Goal: Task Accomplishment & Management: Complete application form

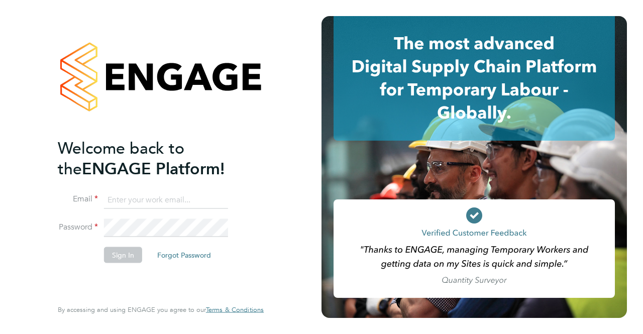
type input "cosmin.balan@bluearrow.co.uk"
click at [125, 251] on button "Sign In" at bounding box center [123, 255] width 38 height 16
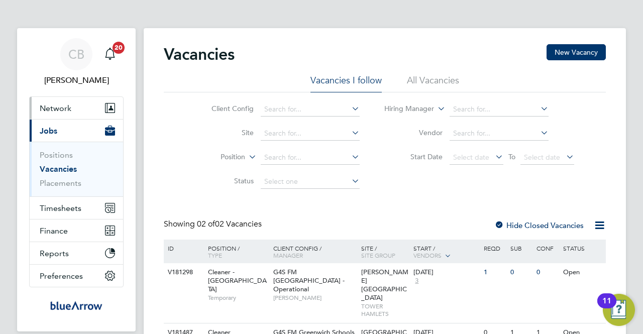
click at [55, 107] on span "Network" at bounding box center [56, 109] width 32 height 10
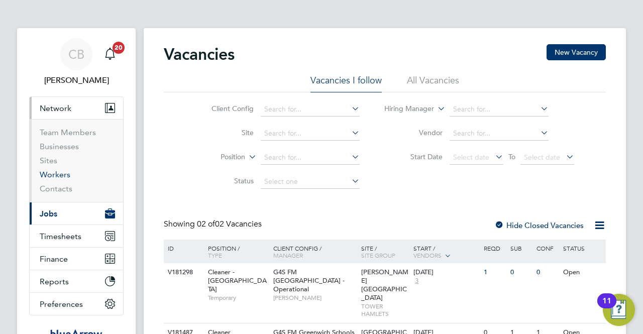
click at [68, 177] on link "Workers" at bounding box center [55, 175] width 31 height 10
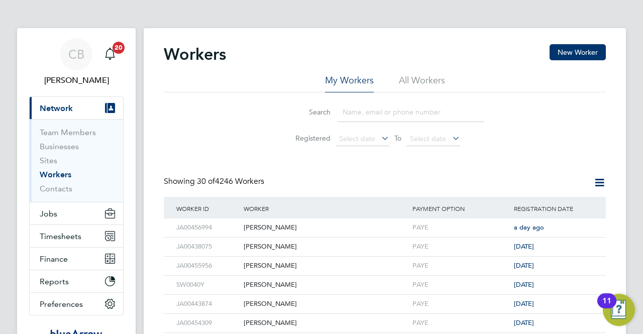
click at [373, 115] on input at bounding box center [411, 113] width 147 height 20
type input "taiwo"
click at [414, 79] on li "All Workers" at bounding box center [422, 83] width 46 height 18
click at [375, 111] on input "taiwo" at bounding box center [411, 113] width 147 height 20
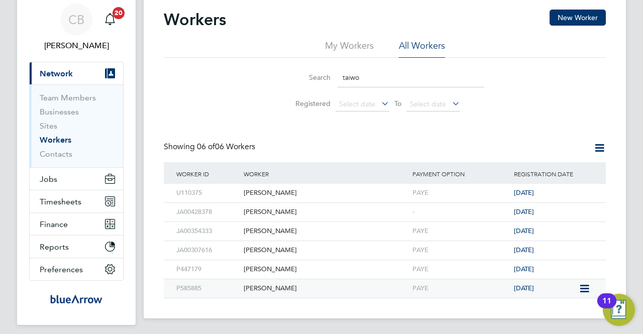
scroll to position [50, 0]
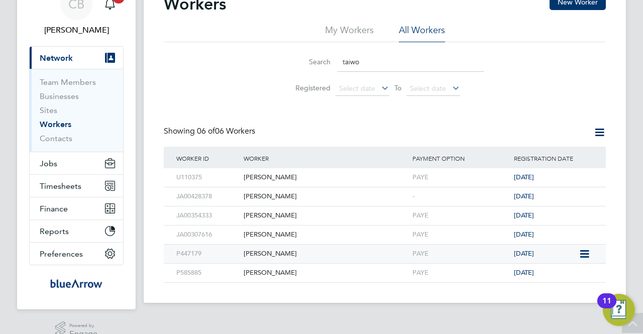
click at [270, 253] on div "[PERSON_NAME]" at bounding box center [325, 254] width 169 height 19
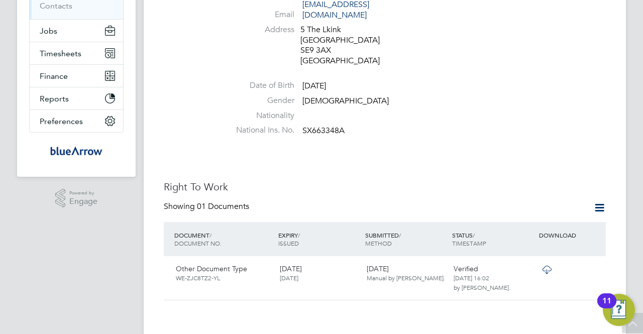
scroll to position [251, 0]
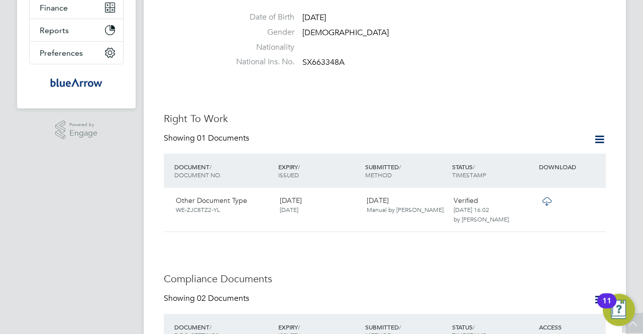
click at [600, 133] on icon at bounding box center [599, 139] width 13 height 13
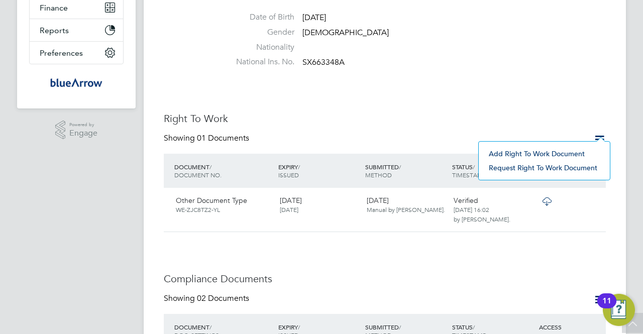
click at [527, 154] on li "Add Right To Work Document" at bounding box center [544, 154] width 121 height 14
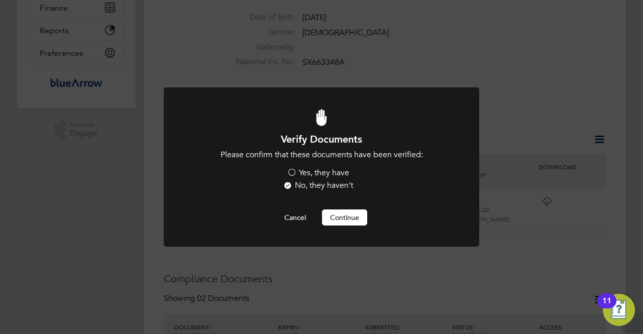
click at [291, 174] on label "Yes, they have" at bounding box center [318, 173] width 62 height 11
click at [0, 0] on input "Yes, they have" at bounding box center [0, 0] width 0 height 0
click at [347, 218] on button "Continue" at bounding box center [344, 218] width 45 height 16
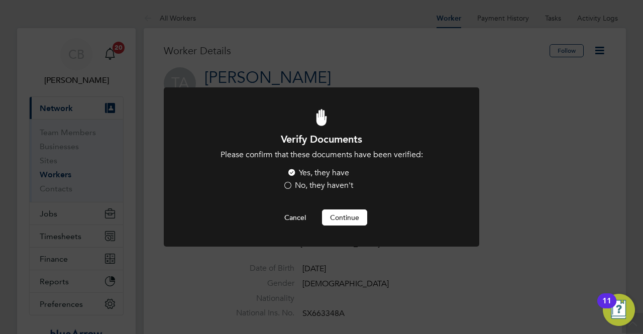
scroll to position [251, 0]
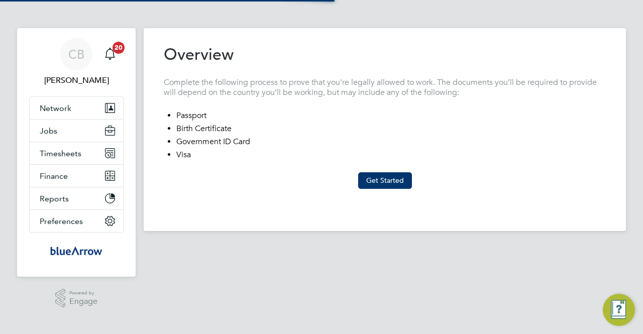
type input "[GEOGRAPHIC_DATA]"
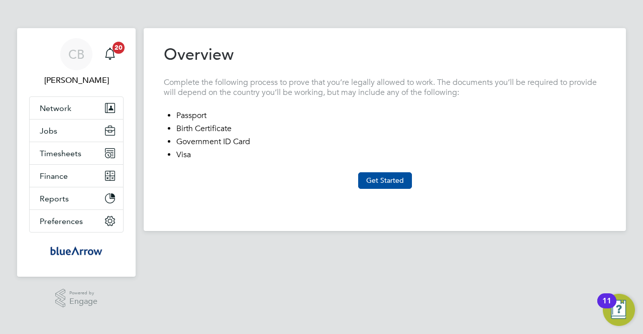
click at [392, 181] on button "Get Started" at bounding box center [385, 180] width 54 height 16
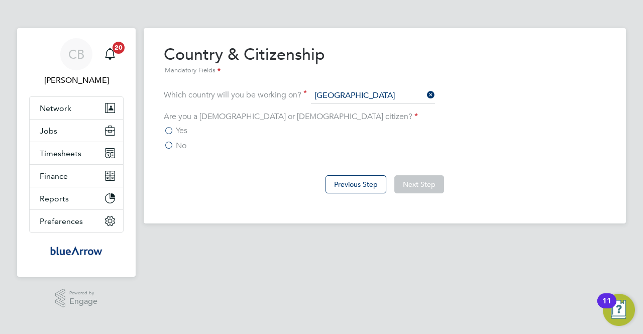
click at [175, 145] on label "No" at bounding box center [175, 146] width 23 height 10
click at [0, 0] on input "No" at bounding box center [0, 0] width 0 height 0
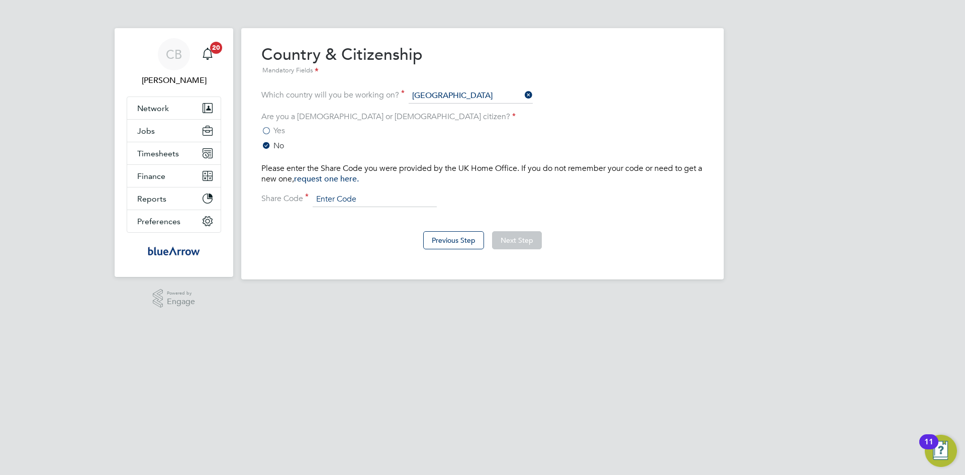
click at [364, 201] on input at bounding box center [375, 199] width 124 height 15
paste input "WBTLZH56C"
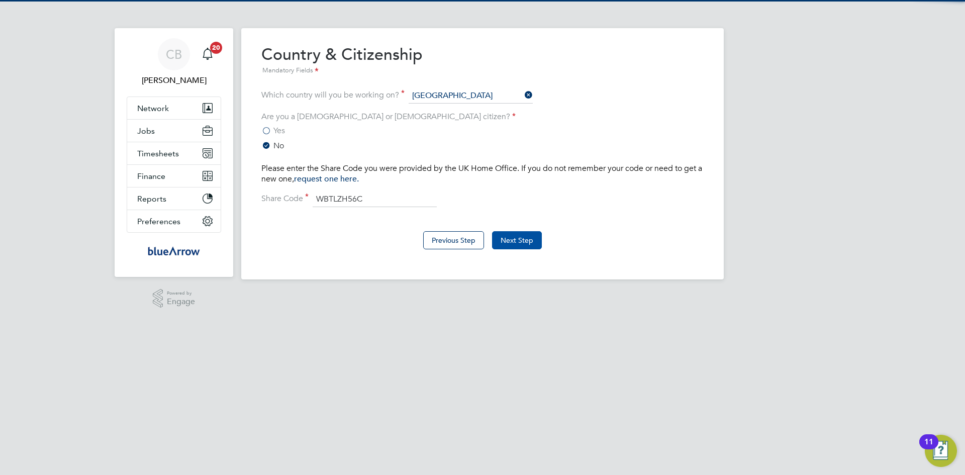
type input "WBTLZH56C"
click at [520, 237] on button "Next Step" at bounding box center [517, 240] width 50 height 18
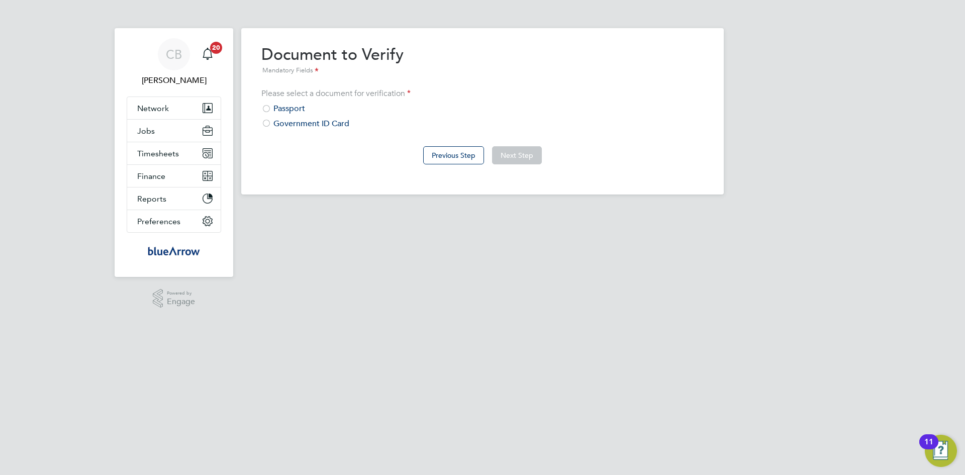
click at [268, 127] on div at bounding box center [266, 124] width 10 height 10
click at [528, 157] on button "Next Step" at bounding box center [517, 155] width 50 height 18
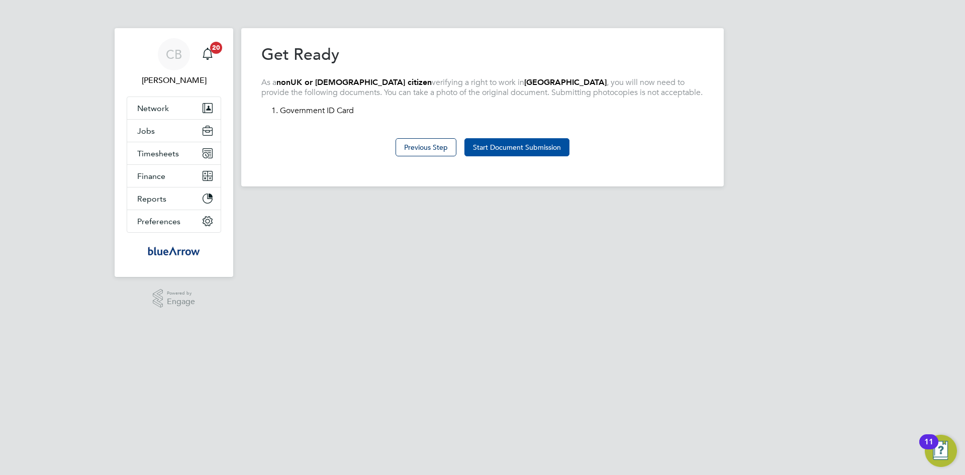
click at [527, 142] on button "Start Document Submission" at bounding box center [516, 147] width 105 height 18
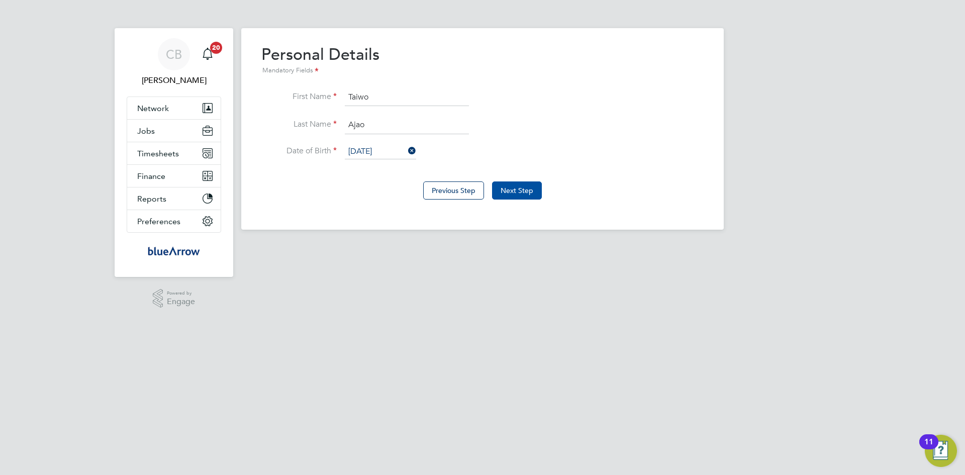
click at [529, 187] on button "Next Step" at bounding box center [517, 190] width 50 height 18
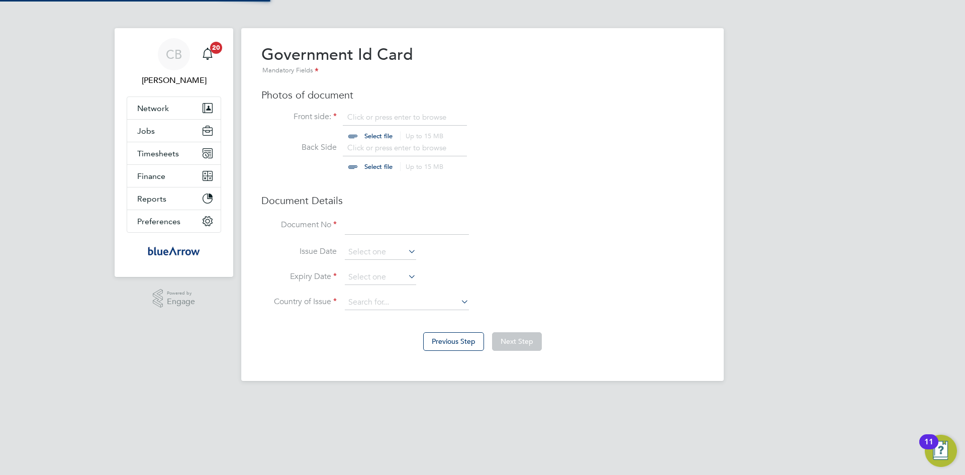
scroll to position [14, 125]
click at [381, 135] on input "file" at bounding box center [388, 127] width 158 height 30
type input "C:\fakepath\taiwo biometric.docx"
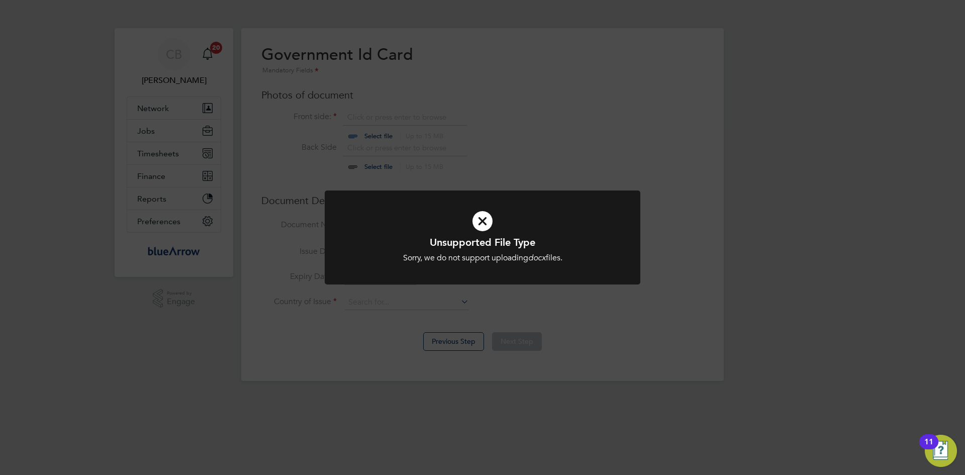
click at [465, 311] on div "Unsupported File Type Sorry, we do not support uploading docx files. Cancel Okay" at bounding box center [482, 237] width 965 height 475
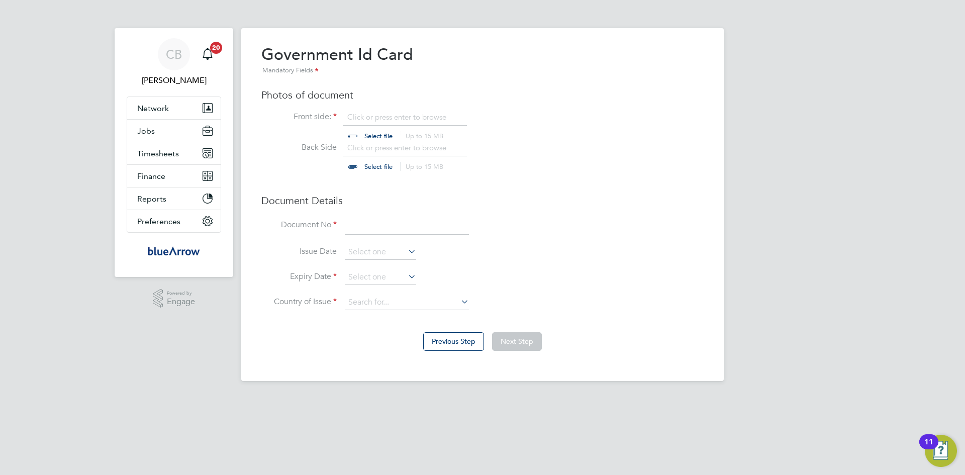
click at [363, 131] on input "file" at bounding box center [388, 127] width 158 height 30
type input "C:\fakepath\taiwo biometric.pdf"
click at [379, 170] on input "file" at bounding box center [388, 158] width 158 height 30
type input "C:\fakepath\taiwo biometric.pdf"
click at [386, 224] on input at bounding box center [407, 226] width 124 height 18
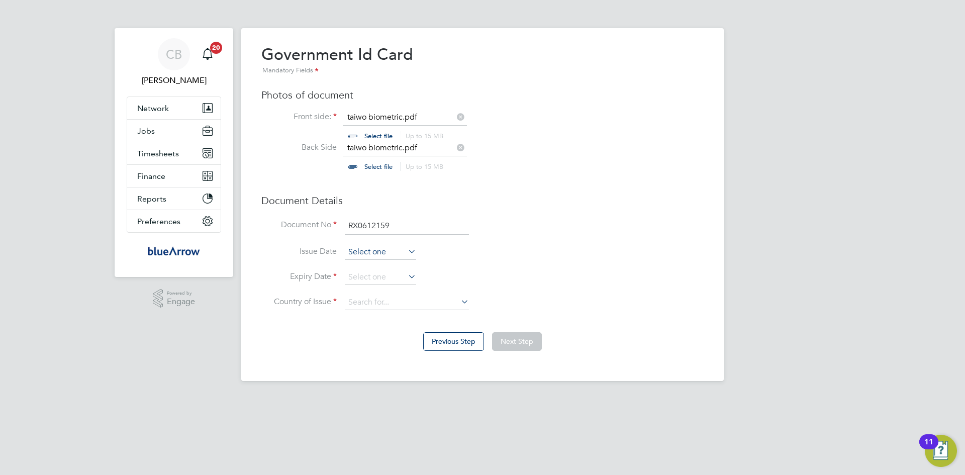
type input "RX0612159"
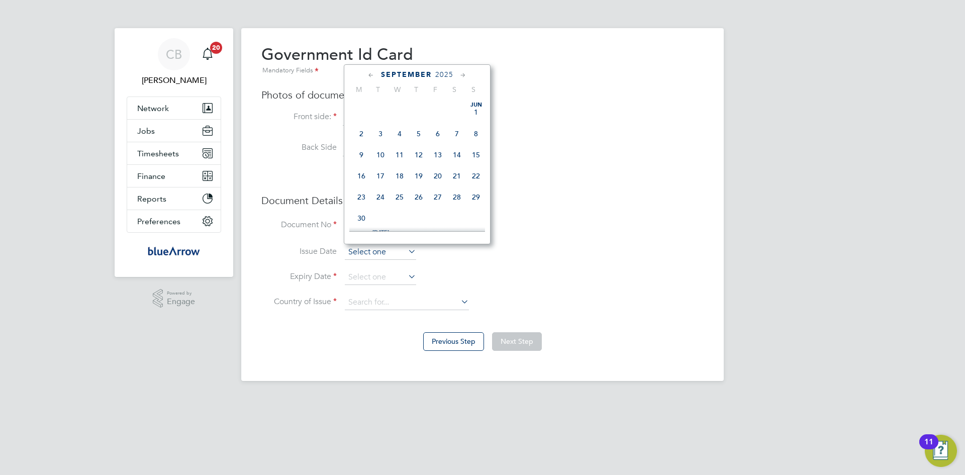
scroll to position [391, 0]
click at [385, 252] on input at bounding box center [380, 252] width 71 height 15
click at [443, 77] on span "2025" at bounding box center [444, 74] width 18 height 9
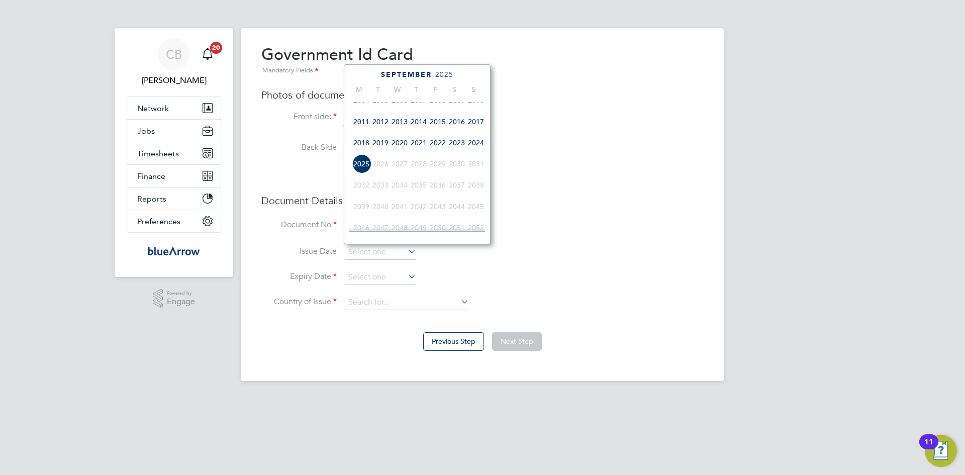
click at [434, 152] on span "2022" at bounding box center [437, 142] width 19 height 19
click at [365, 132] on span "8" at bounding box center [361, 129] width 19 height 19
type input "08 Aug 2022"
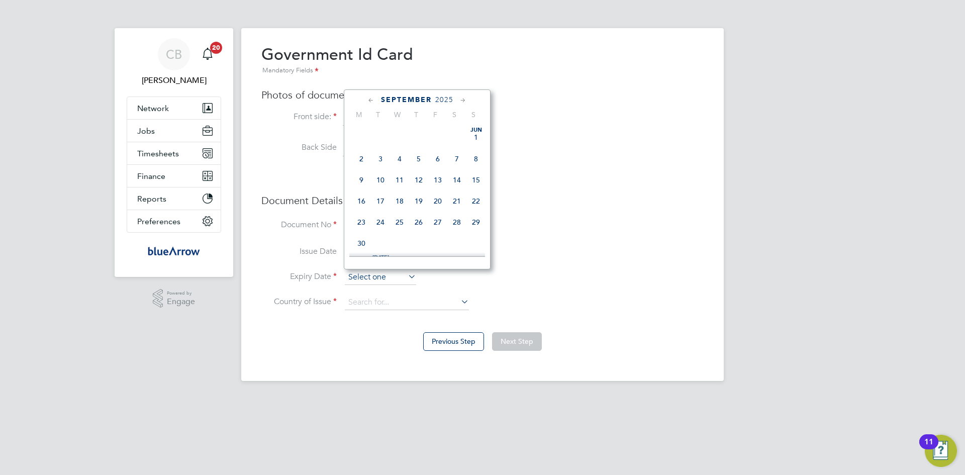
scroll to position [391, 0]
click at [395, 279] on input at bounding box center [380, 277] width 71 height 15
click at [448, 101] on span "2025" at bounding box center [444, 99] width 18 height 9
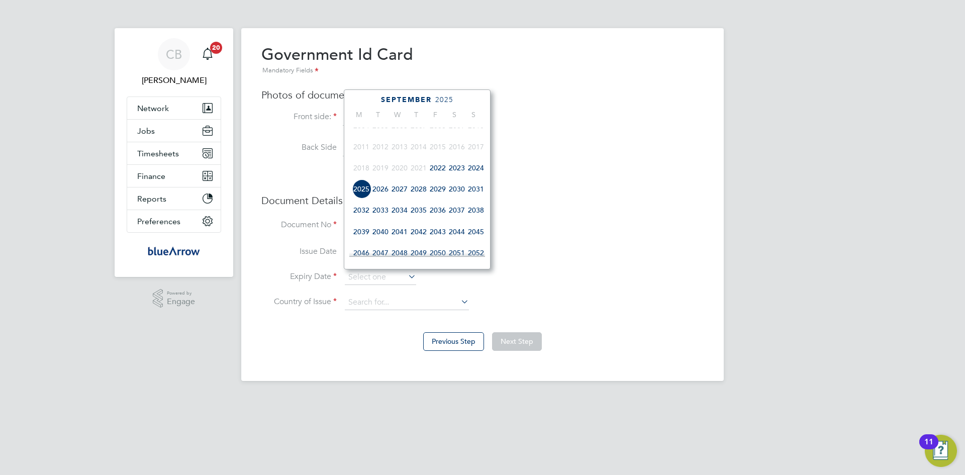
click at [475, 172] on span "2024" at bounding box center [475, 167] width 19 height 19
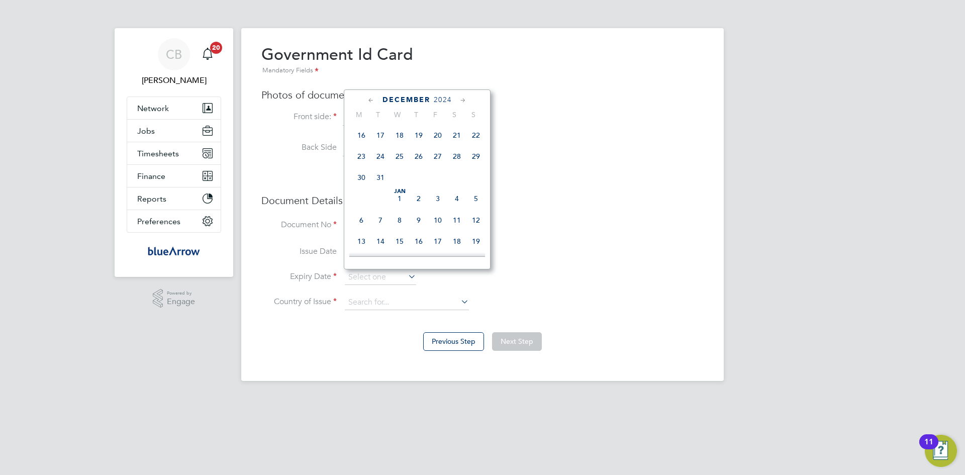
scroll to position [741, 0]
click at [385, 169] on span "31" at bounding box center [380, 159] width 19 height 19
type input "31 Dec 2024"
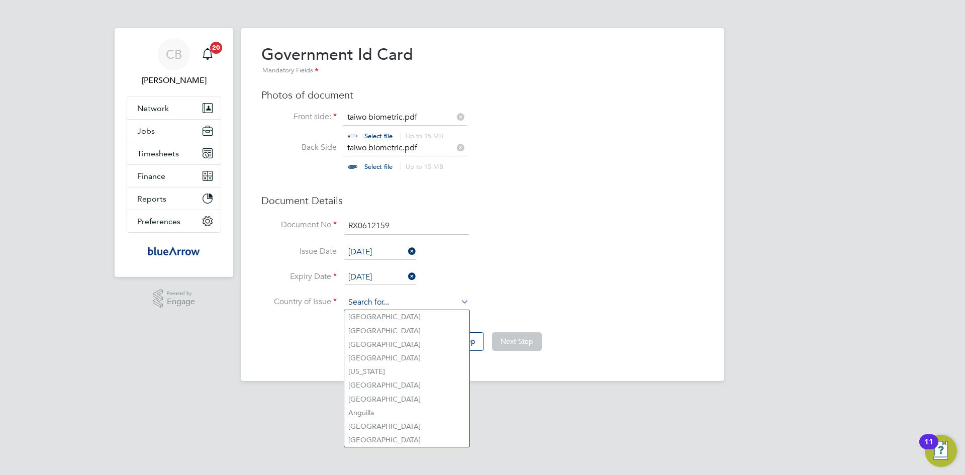
click at [379, 297] on input at bounding box center [407, 302] width 124 height 15
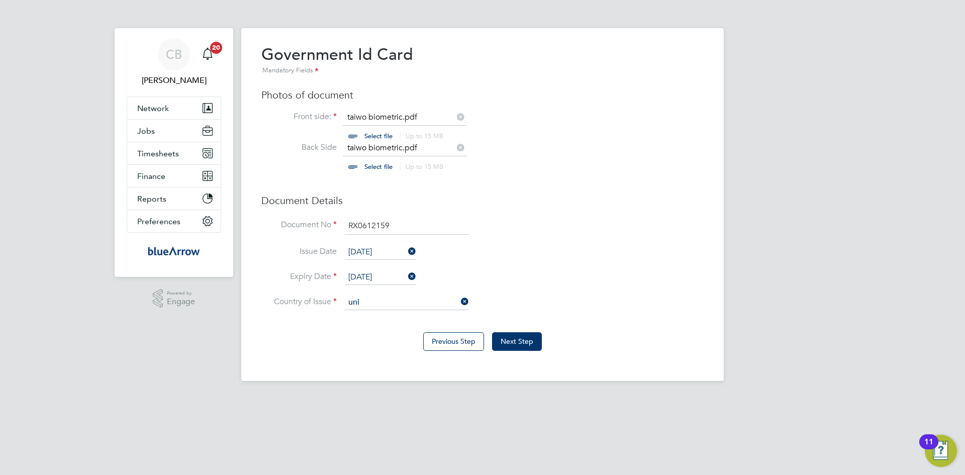
click at [396, 334] on li "Uni ted Kingdom" at bounding box center [439, 372] width 190 height 14
type input "United Kingdom"
click at [530, 334] on button "Next Step" at bounding box center [517, 341] width 50 height 18
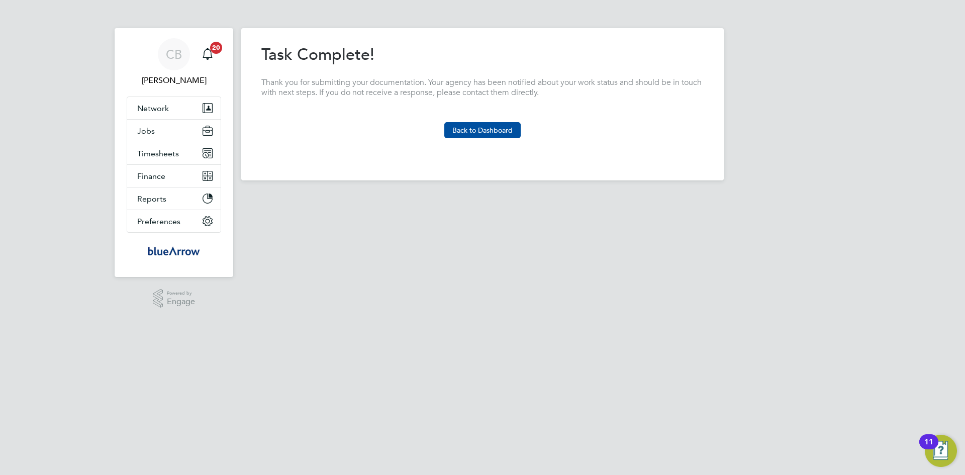
click at [487, 127] on button "Back to Dashboard" at bounding box center [482, 130] width 76 height 16
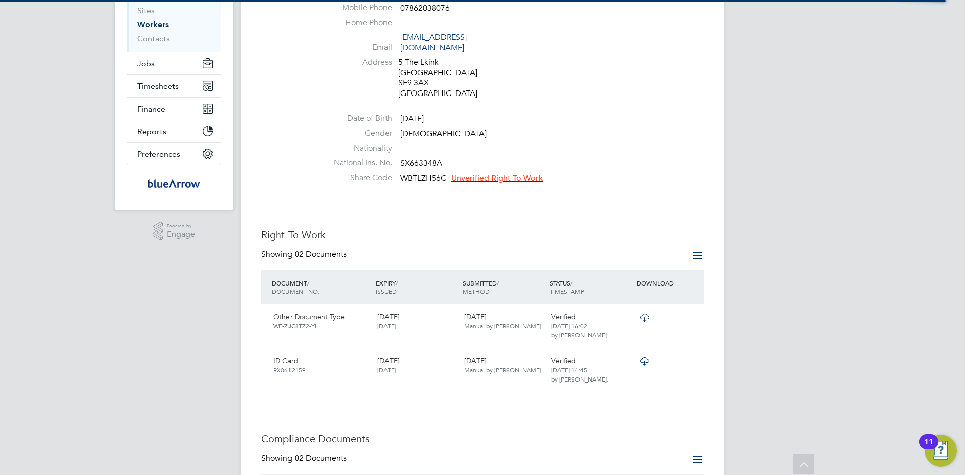
scroll to position [151, 0]
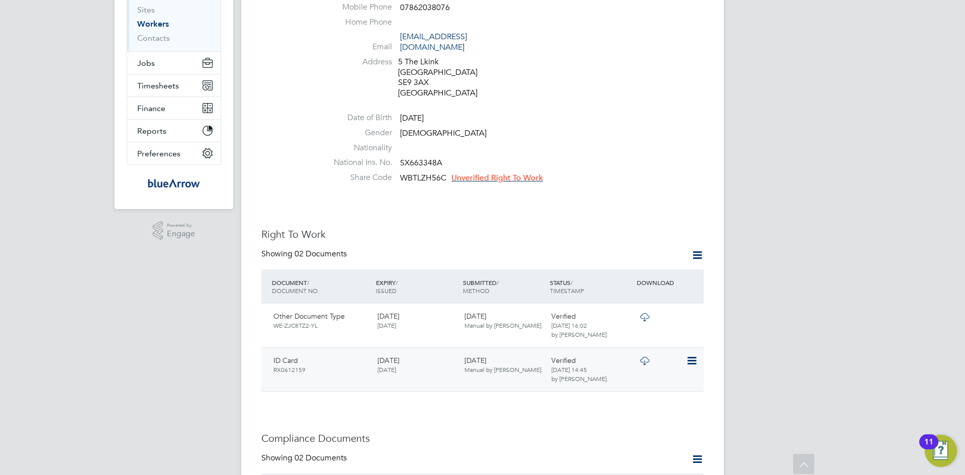
click at [643, 334] on icon at bounding box center [691, 361] width 10 height 12
click at [518, 334] on div "30 Sep 2025 Manual by Cosmin Balan." at bounding box center [503, 365] width 87 height 26
click at [504, 173] on span "Unverified Right To Work" at bounding box center [496, 178] width 91 height 10
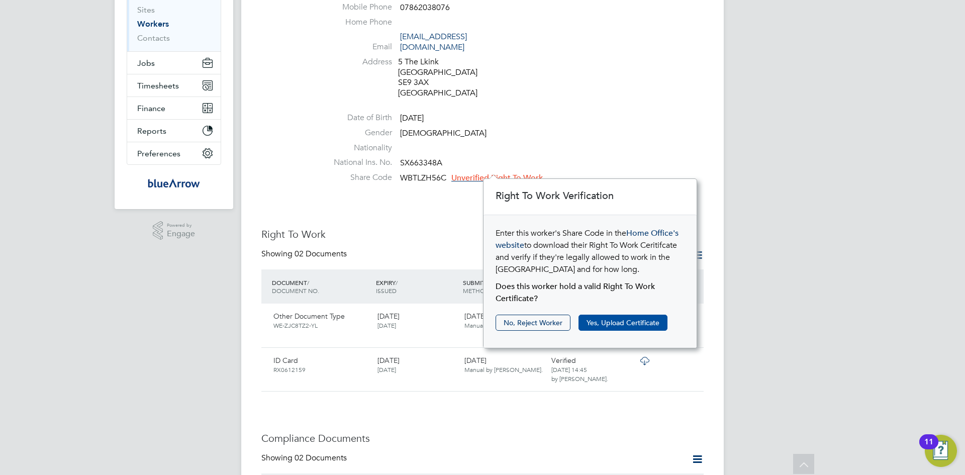
click at [623, 321] on button "Yes, Upload Certificate" at bounding box center [622, 323] width 89 height 16
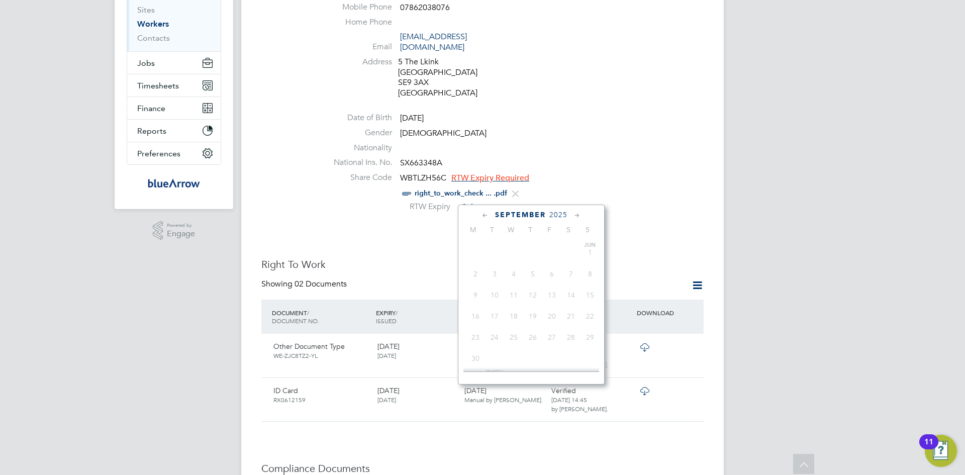
scroll to position [391, 0]
click at [490, 200] on input at bounding box center [493, 207] width 71 height 15
click at [556, 213] on span "2025" at bounding box center [558, 215] width 18 height 9
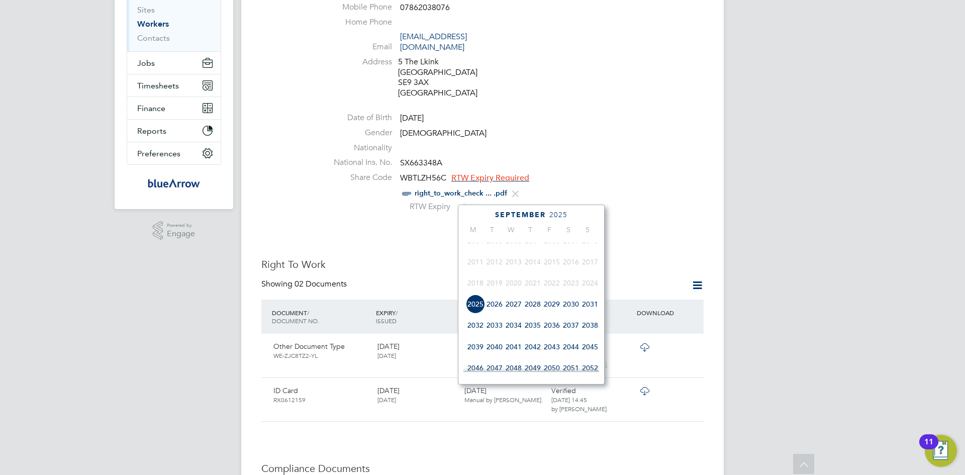
click at [531, 334] on span "2035" at bounding box center [532, 325] width 19 height 19
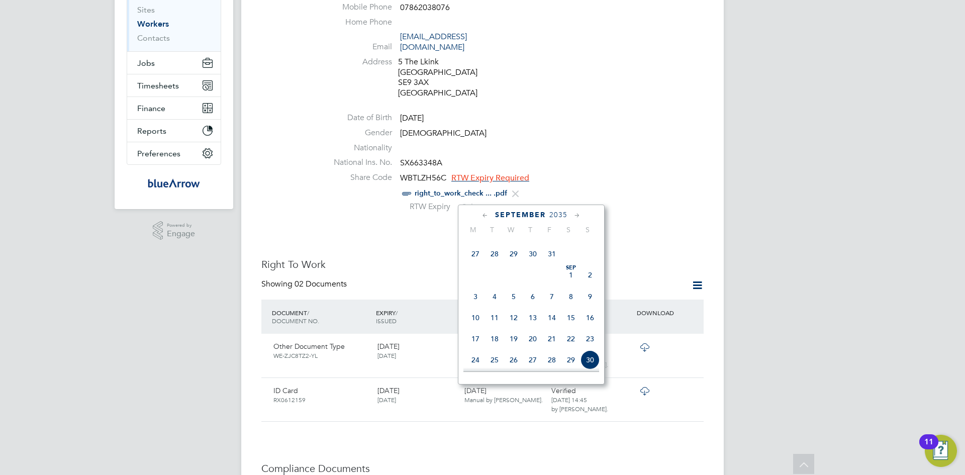
scroll to position [367, 0]
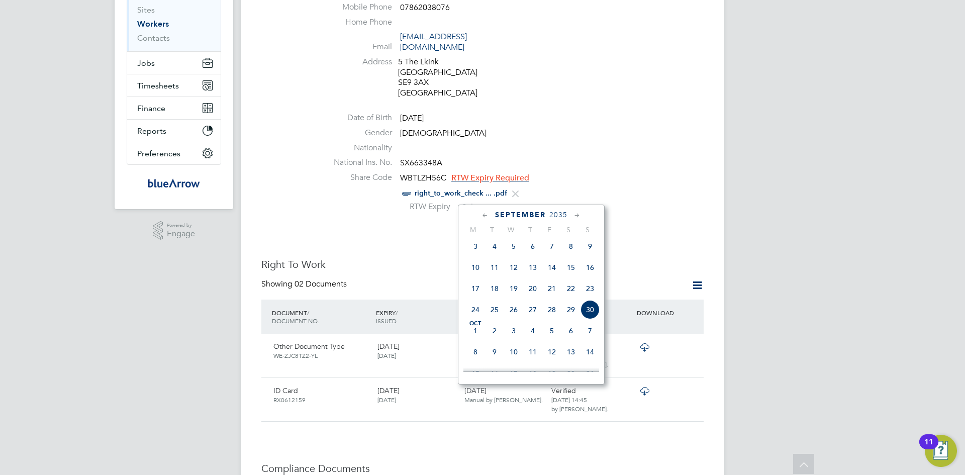
click at [591, 318] on span "30" at bounding box center [589, 309] width 19 height 19
type input "30 Sep 2035"
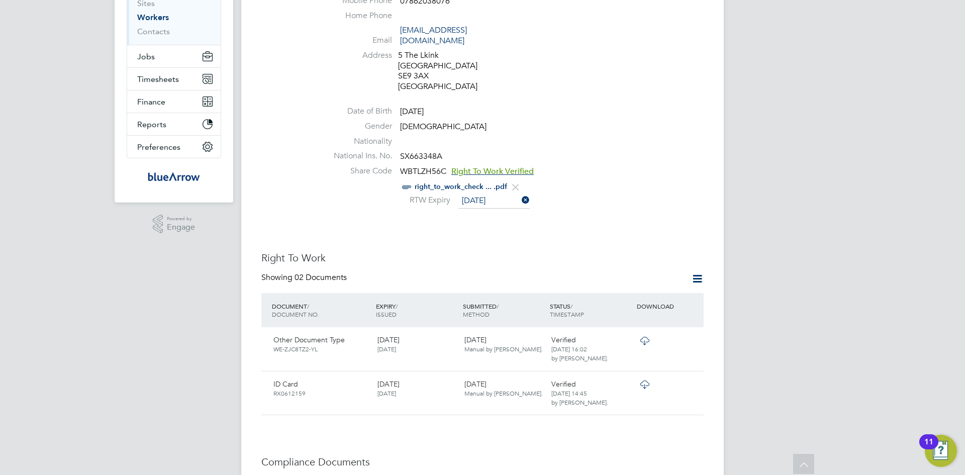
scroll to position [201, 0]
